Goal: Task Accomplishment & Management: Use online tool/utility

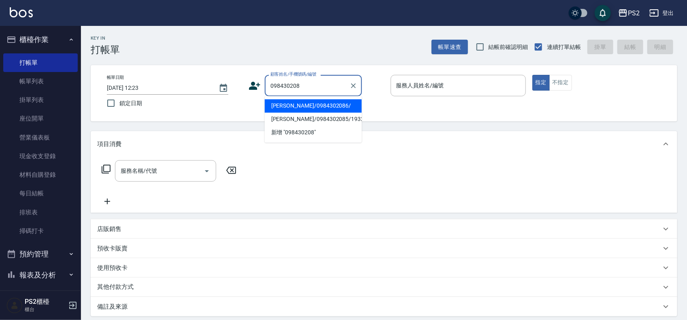
click at [318, 103] on li "[PERSON_NAME]/0984302086/" at bounding box center [313, 106] width 97 height 13
type input "[PERSON_NAME]/0984302086/"
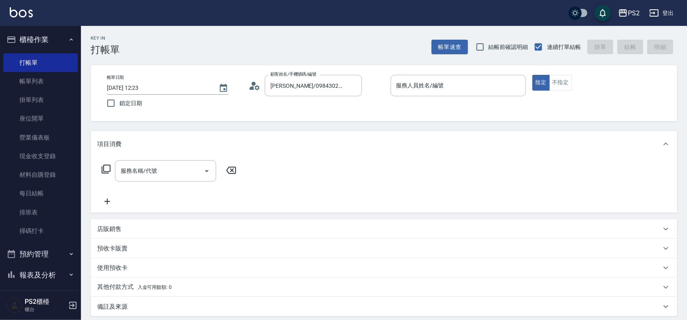
click at [255, 84] on circle at bounding box center [254, 84] width 4 height 4
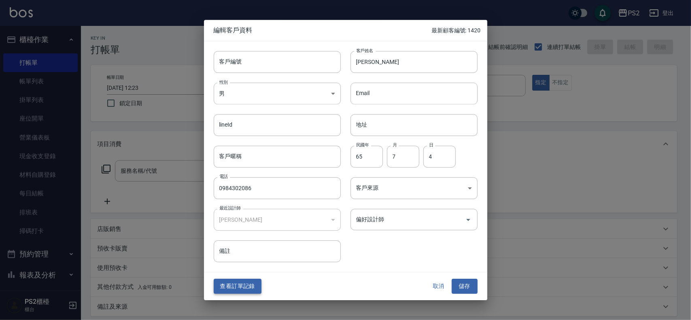
click at [237, 288] on button "查看訂單記錄" at bounding box center [238, 286] width 48 height 15
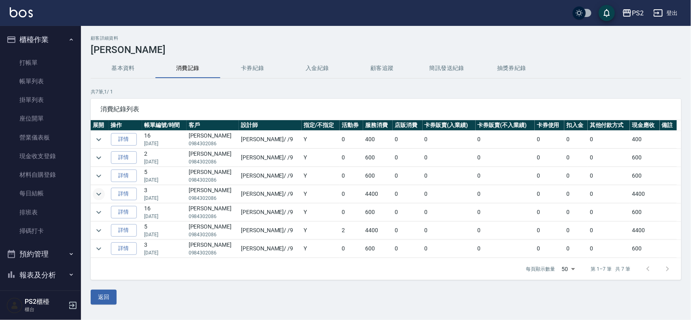
click at [99, 190] on icon "expand row" at bounding box center [99, 194] width 10 height 10
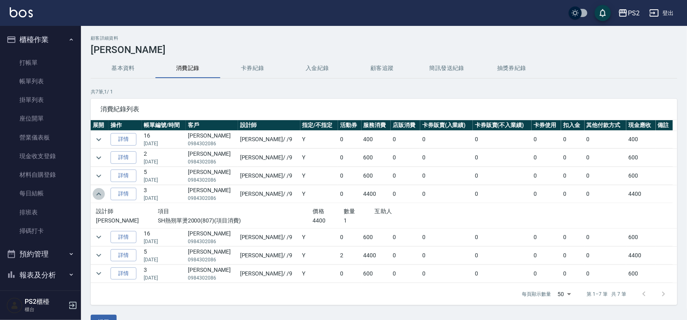
click at [100, 190] on icon "expand row" at bounding box center [99, 194] width 10 height 10
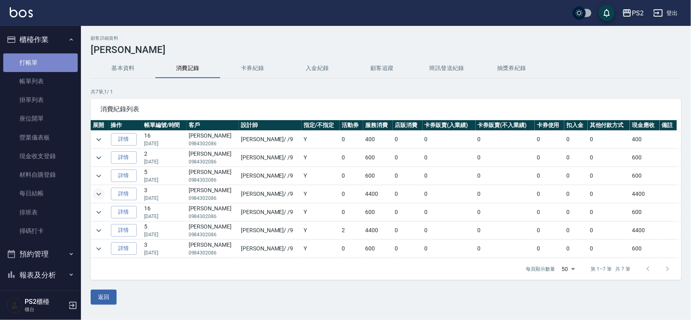
click at [55, 62] on link "打帳單" at bounding box center [40, 62] width 74 height 19
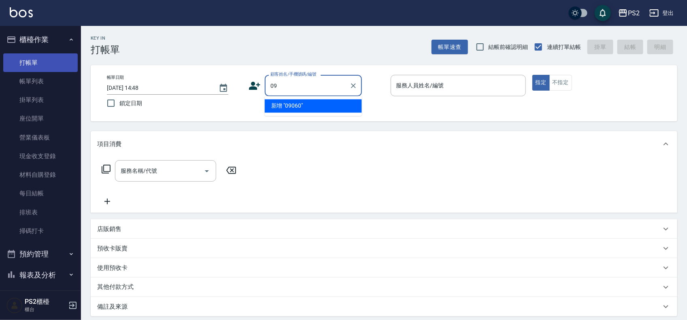
type input "0"
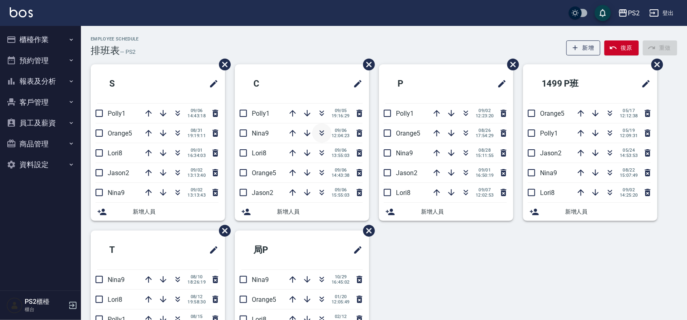
click at [321, 134] on icon "button" at bounding box center [322, 134] width 4 height 3
